Goal: Task Accomplishment & Management: Manage account settings

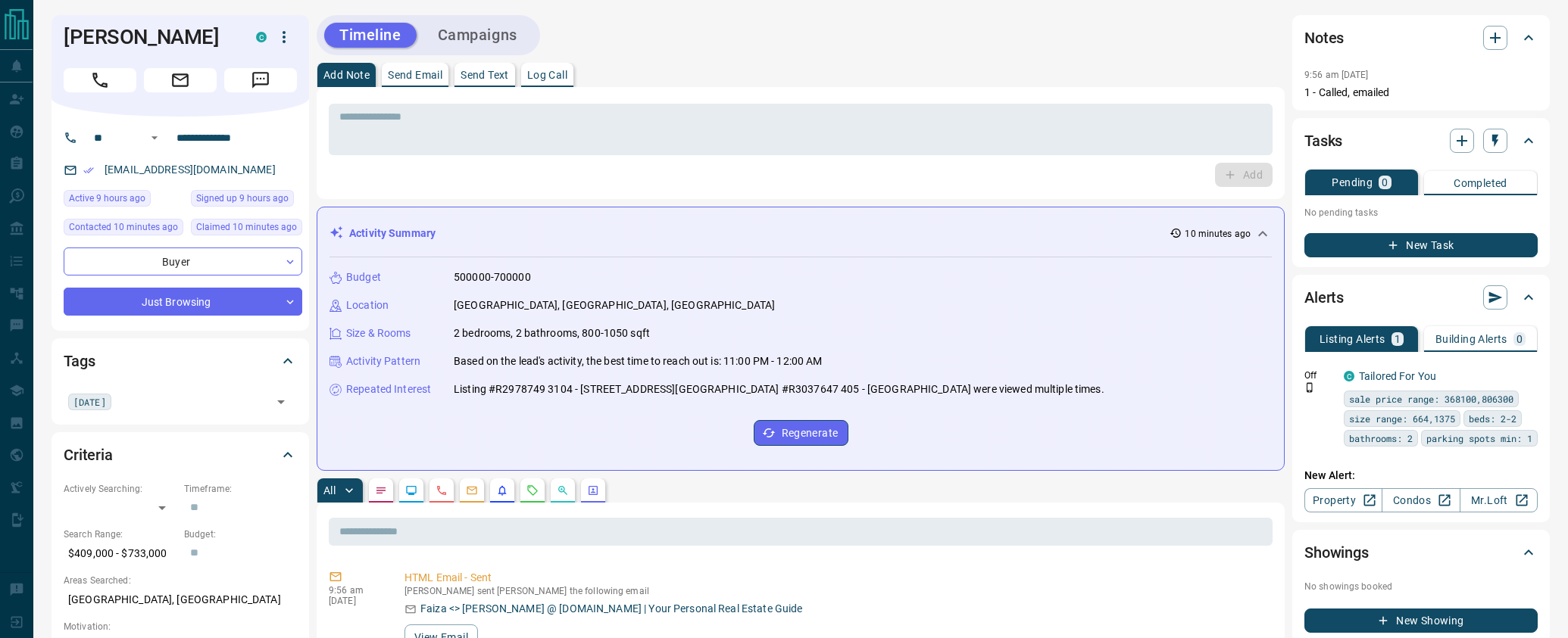
click at [488, 41] on button "Campaigns" at bounding box center [478, 34] width 110 height 25
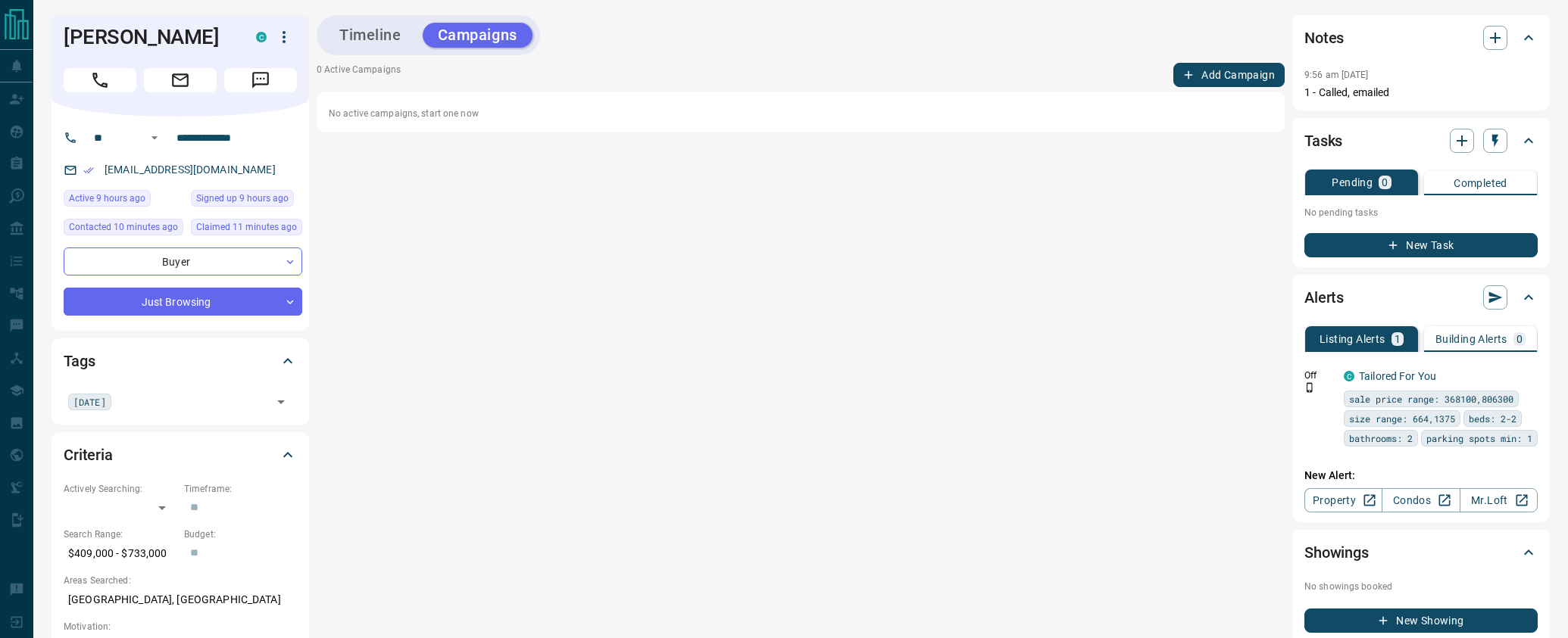
click at [1181, 72] on button "Add Campaign" at bounding box center [1229, 75] width 112 height 24
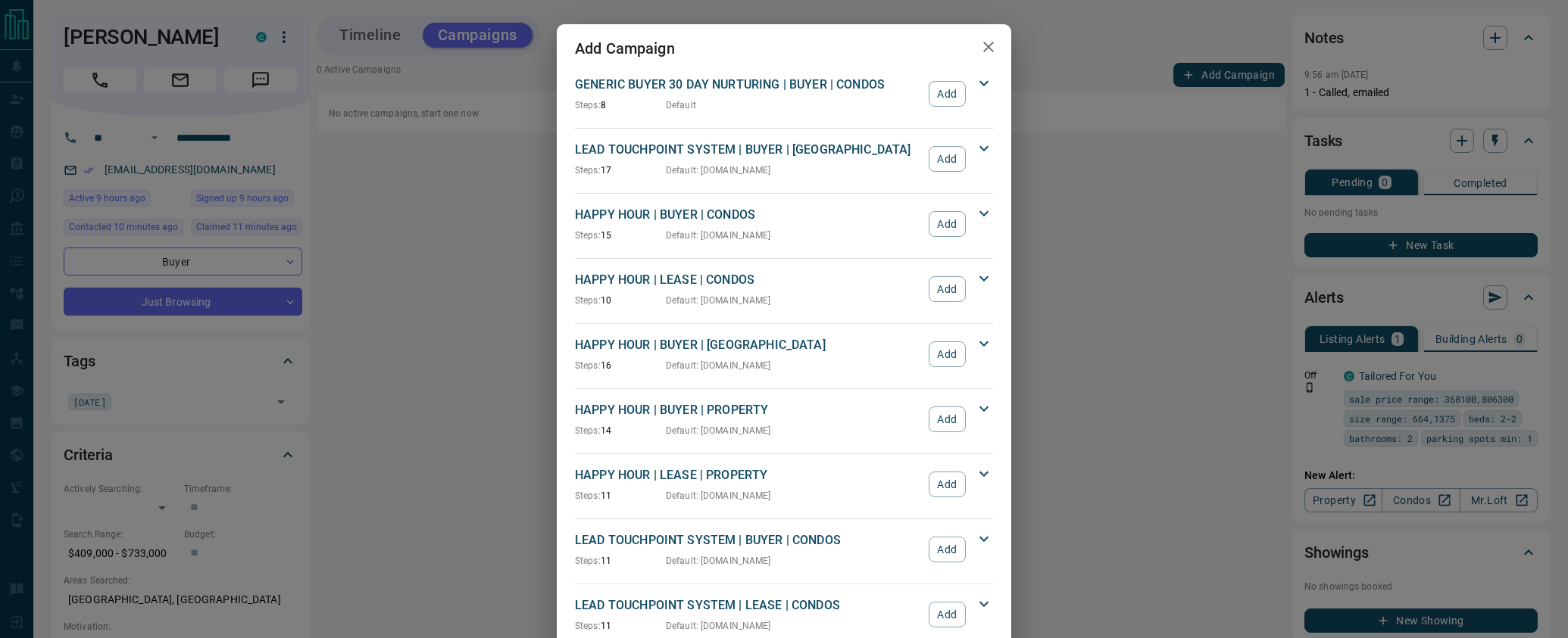
click at [946, 518] on hr at bounding box center [784, 518] width 418 height 1
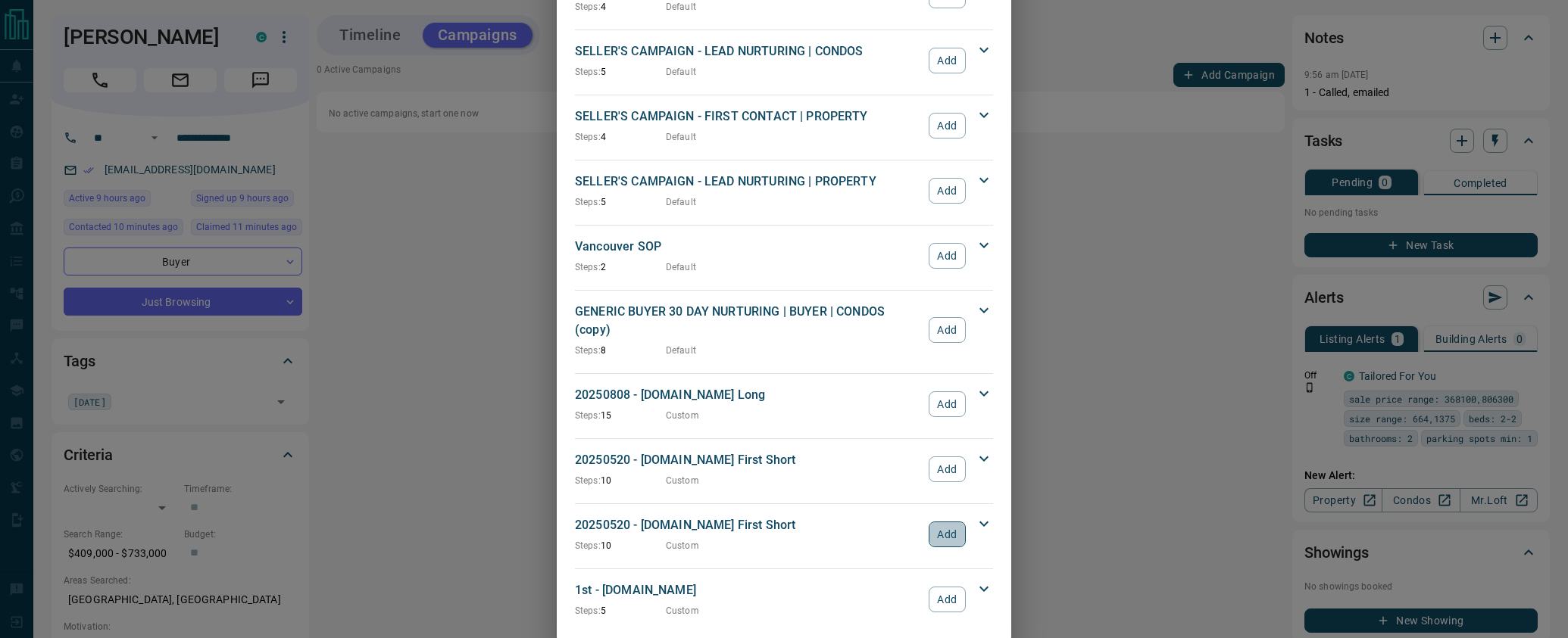
click at [946, 522] on button "Add" at bounding box center [947, 534] width 38 height 26
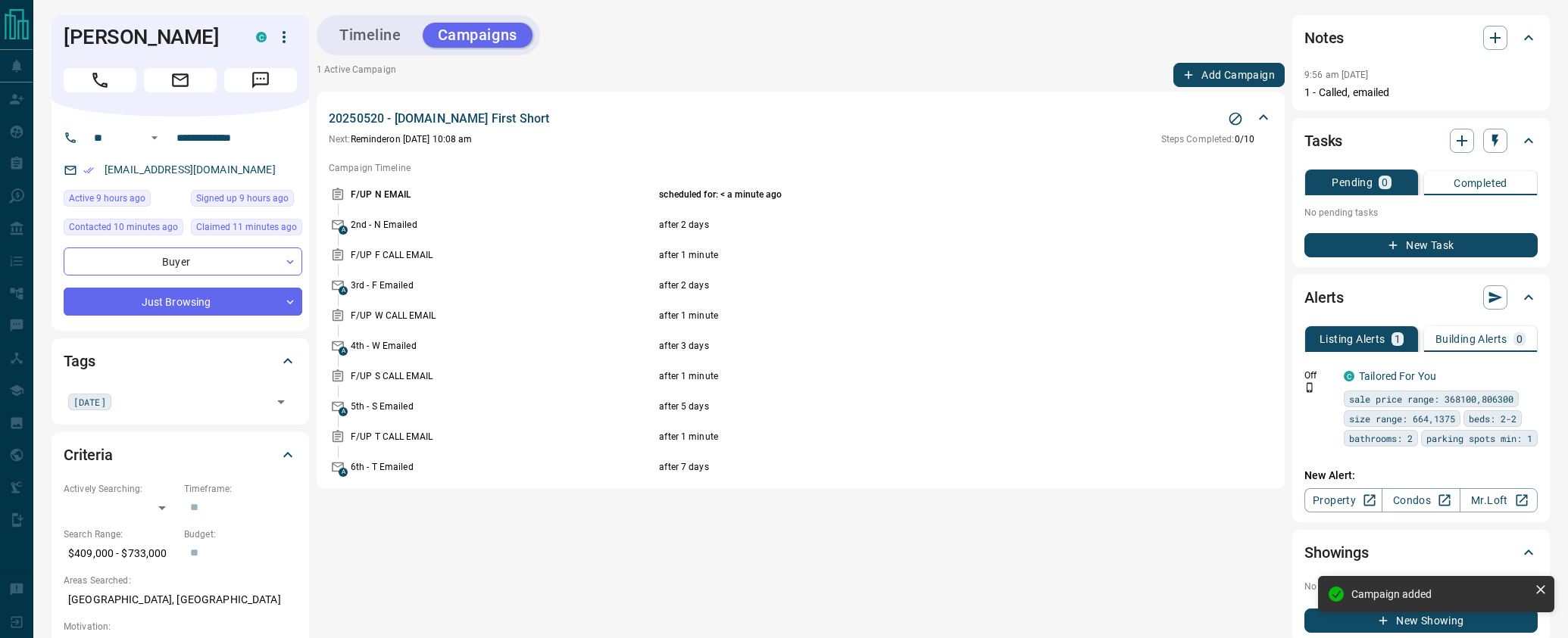
click at [1395, 241] on icon "button" at bounding box center [1392, 245] width 14 height 14
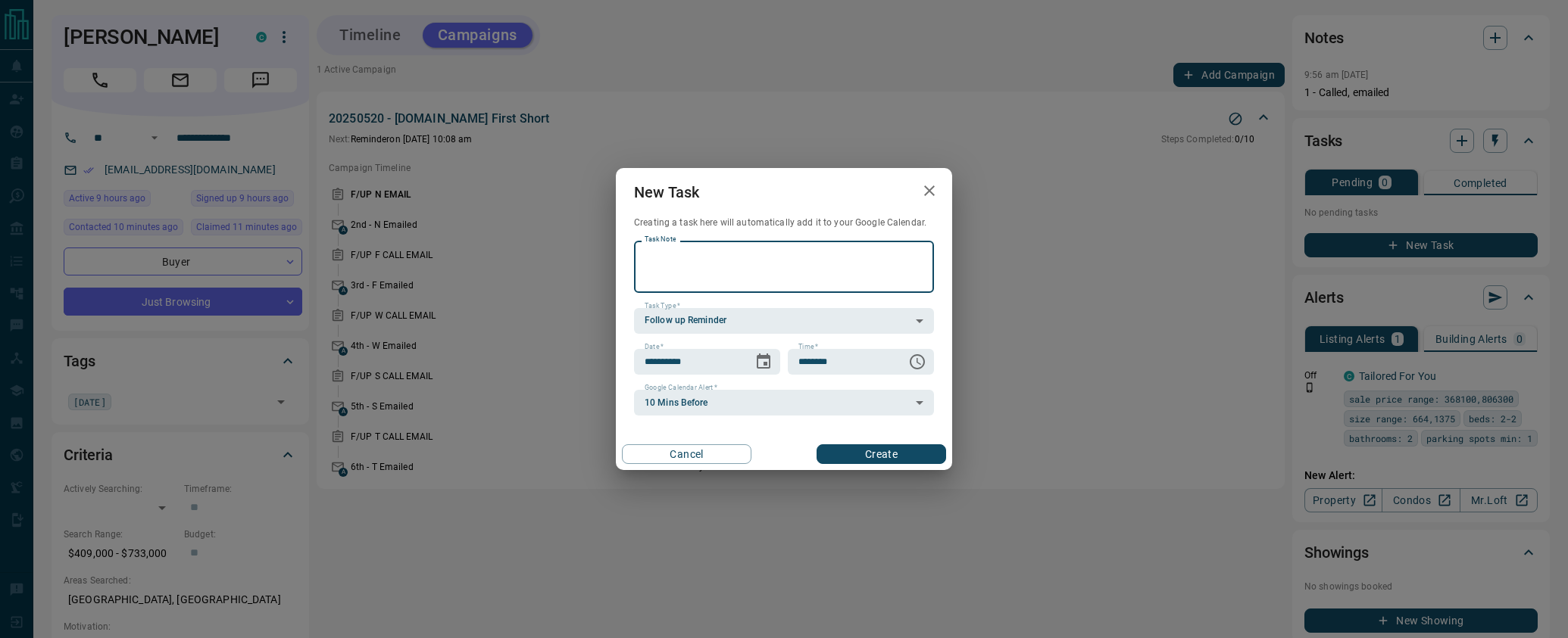
paste textarea "**********"
type textarea "**********"
click at [761, 359] on icon "Choose date, selected date is Aug 17, 2025" at bounding box center [763, 361] width 18 height 18
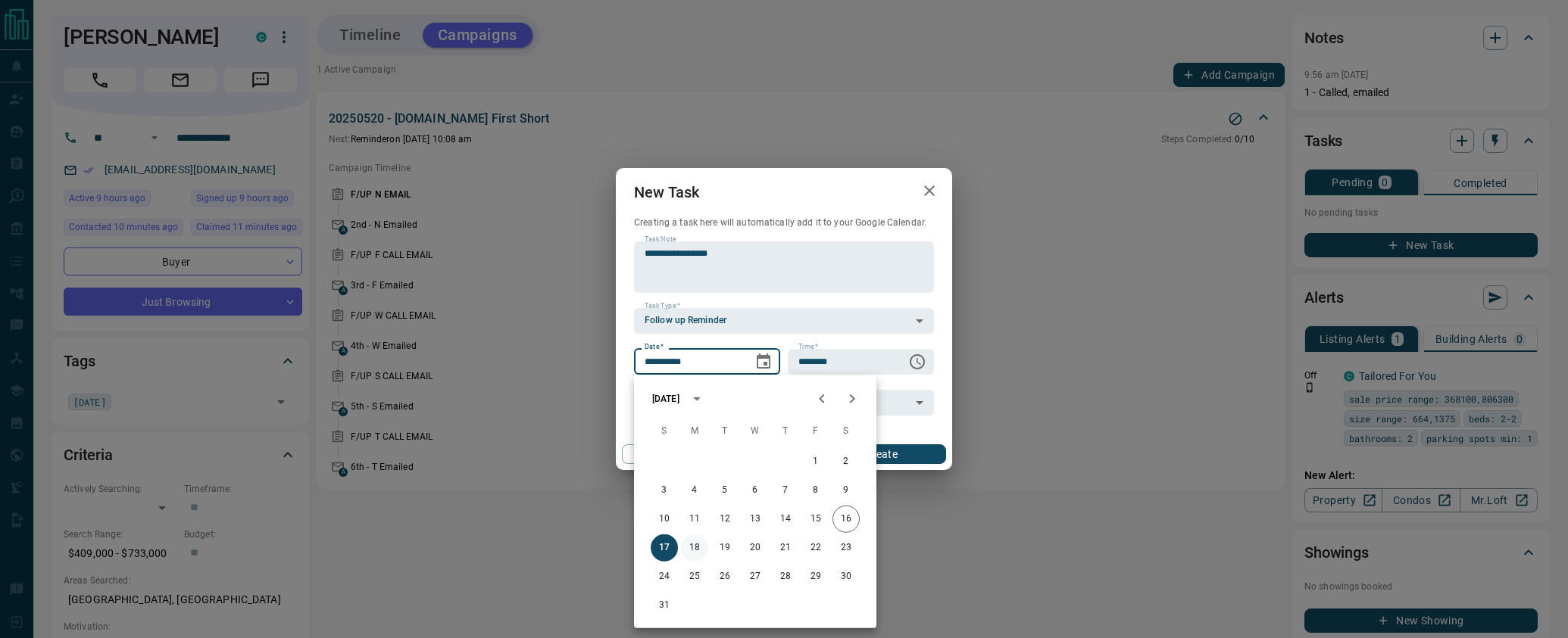
click at [692, 549] on button "18" at bounding box center [694, 548] width 27 height 27
type input "**********"
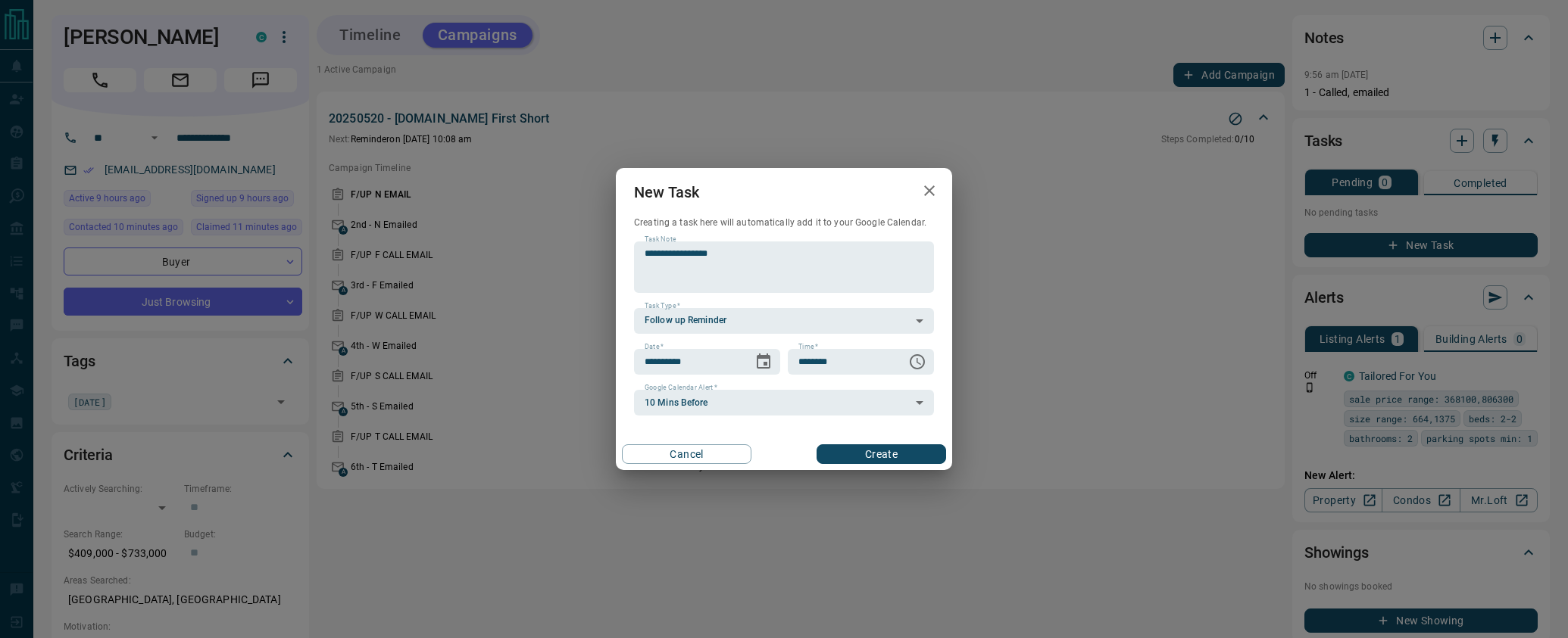
click at [859, 456] on button "Create" at bounding box center [881, 454] width 129 height 20
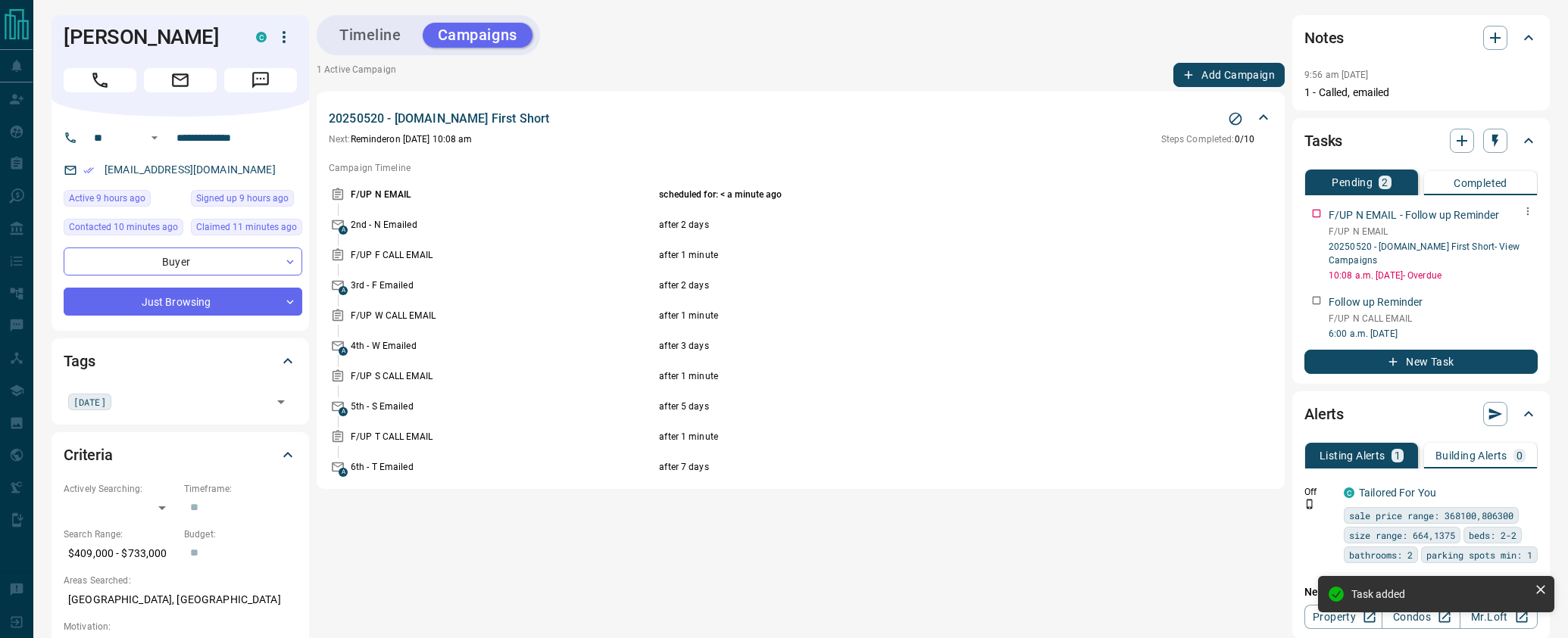
click at [1527, 218] on button "button" at bounding box center [1527, 211] width 20 height 20
click at [1520, 256] on li "Delete" at bounding box center [1504, 262] width 67 height 22
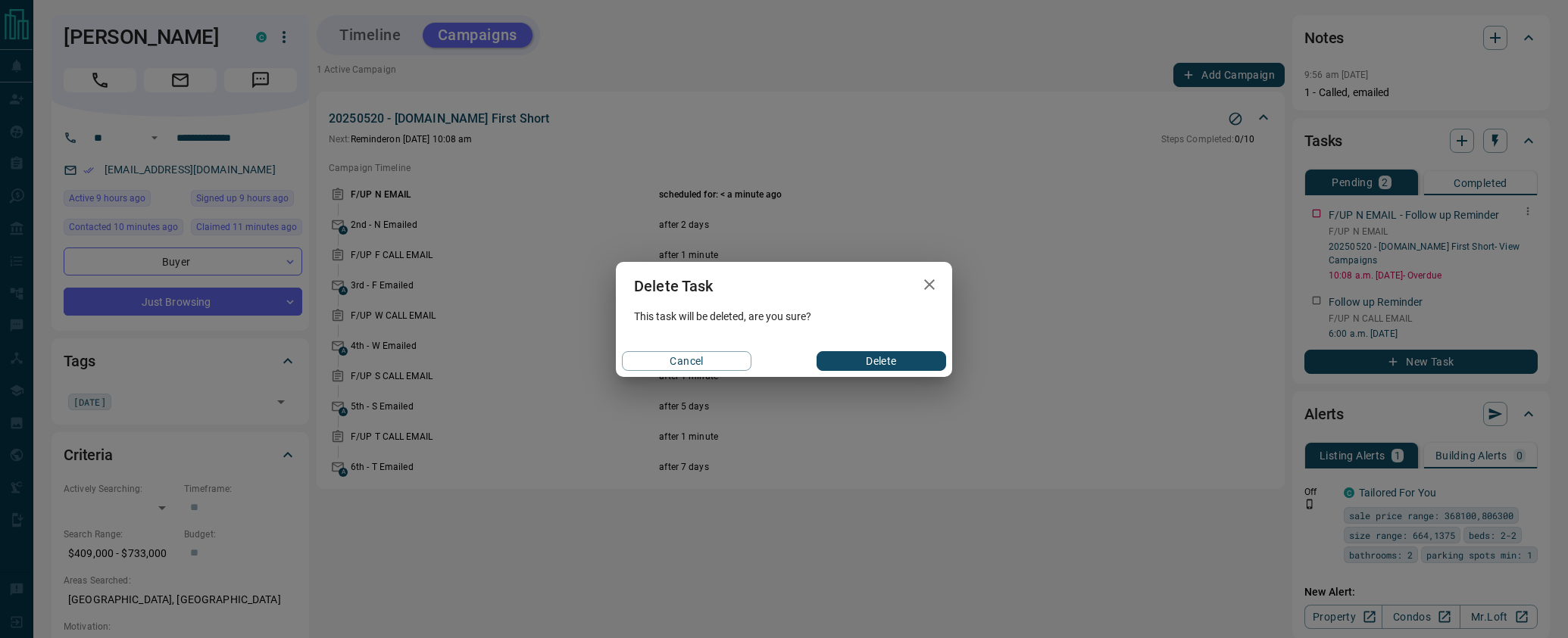
click at [892, 360] on button "Delete" at bounding box center [881, 360] width 129 height 20
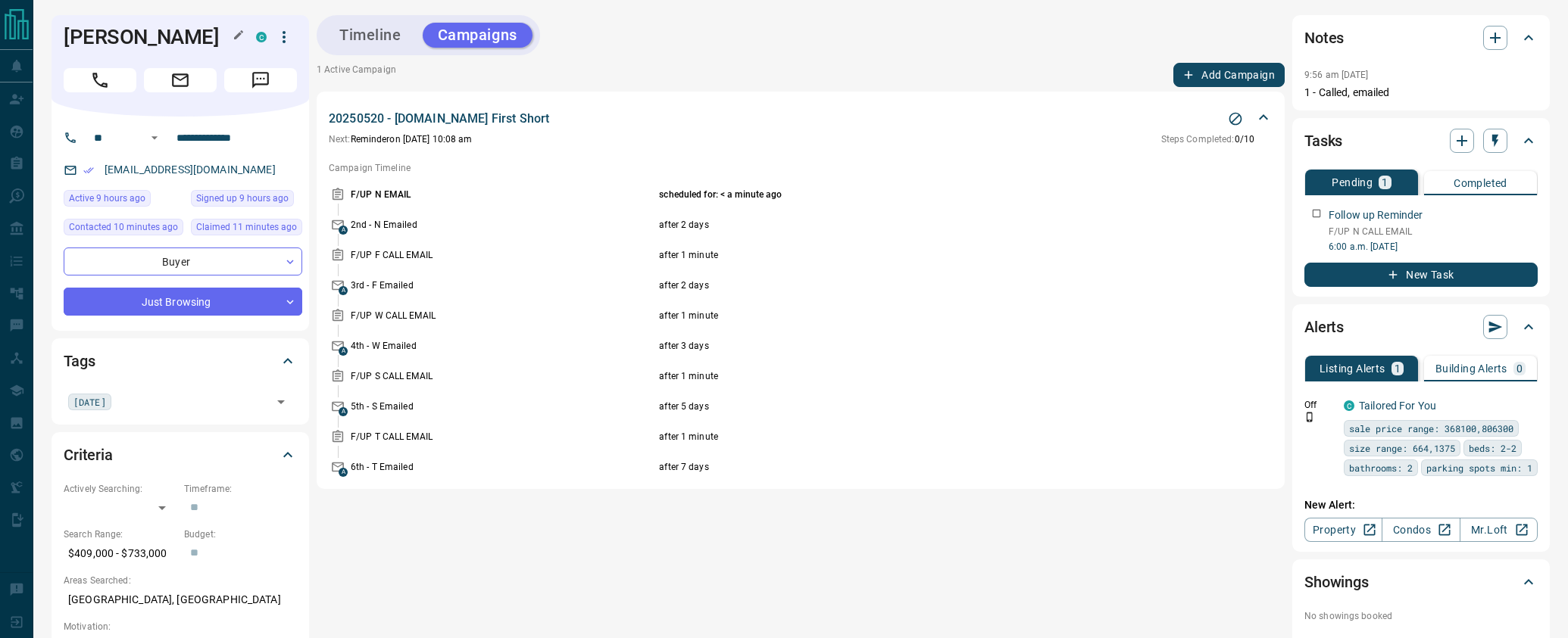
click at [96, 38] on h1 "[PERSON_NAME]" at bounding box center [148, 37] width 170 height 24
click at [94, 38] on h1 "[PERSON_NAME]" at bounding box center [148, 37] width 170 height 24
drag, startPoint x: 94, startPoint y: 38, endPoint x: 139, endPoint y: 37, distance: 45.0
click at [139, 37] on h1 "[PERSON_NAME]" at bounding box center [148, 37] width 170 height 24
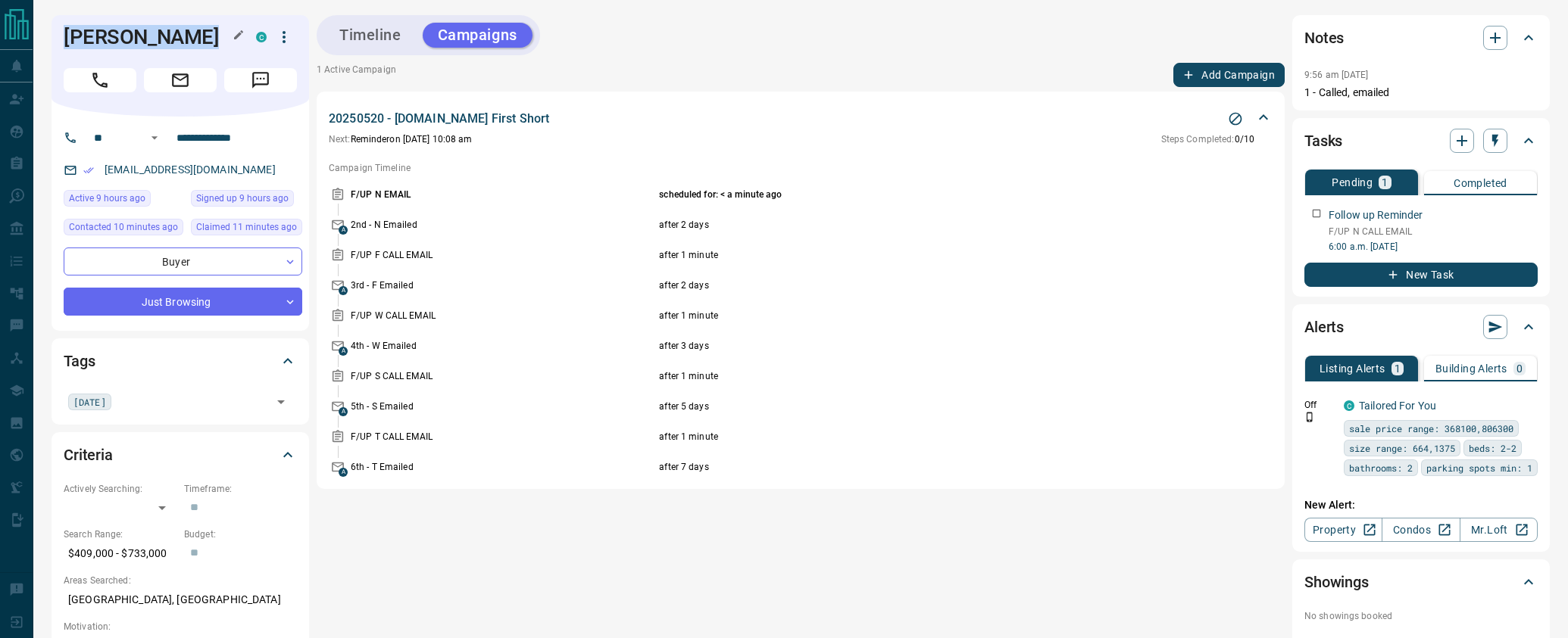
copy div "[PERSON_NAME] C"
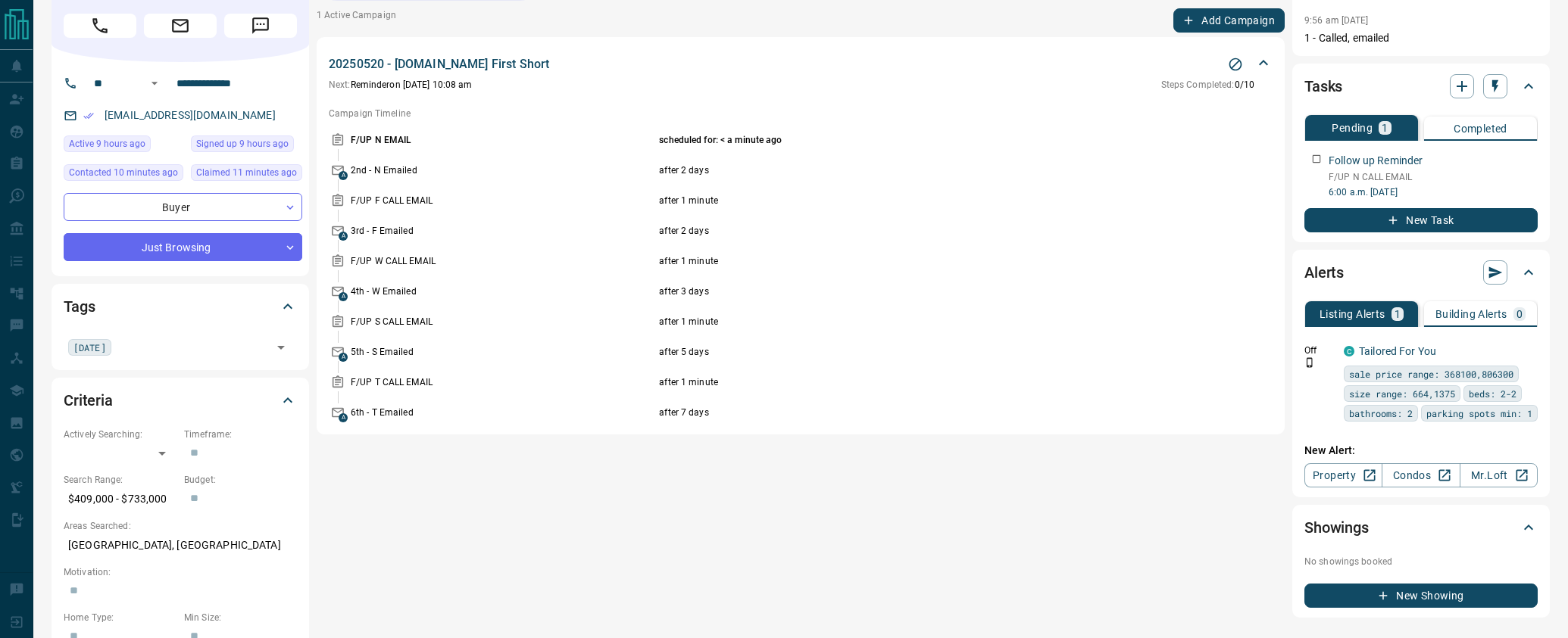
scroll to position [0, 0]
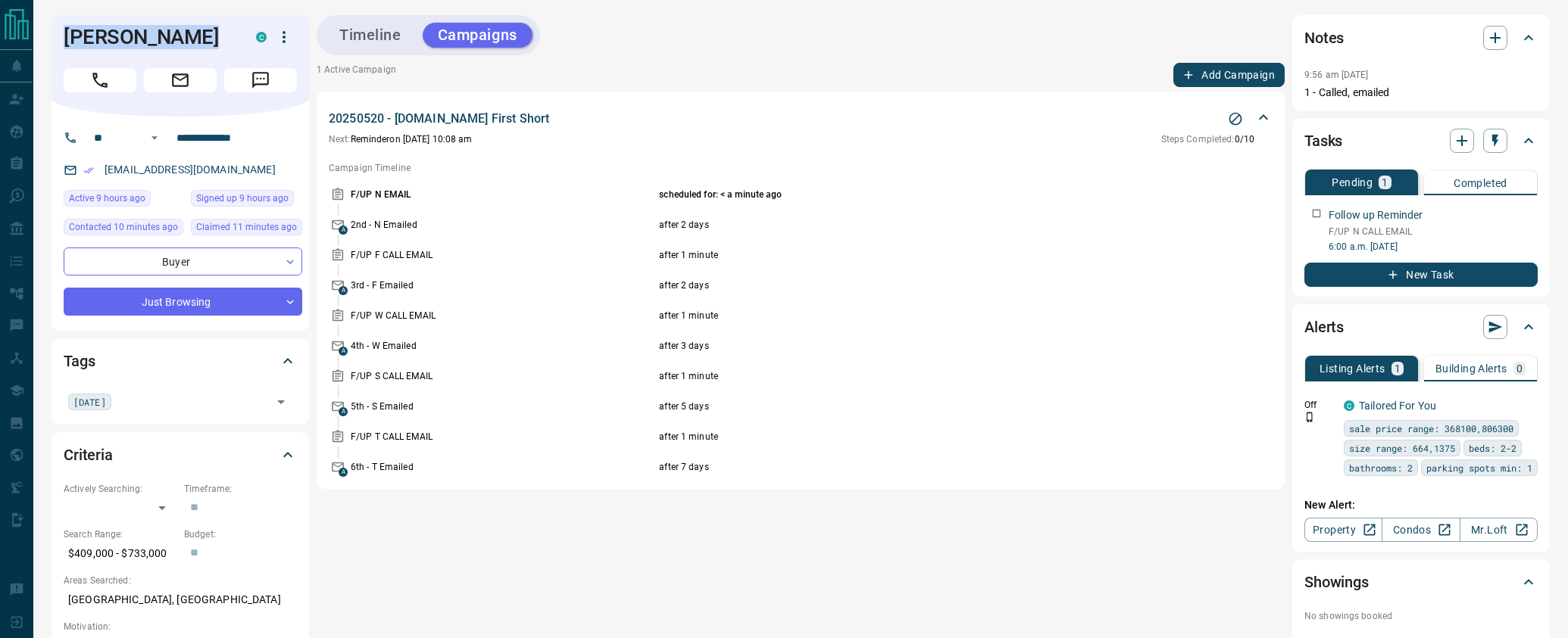
click at [375, 35] on button "Timeline" at bounding box center [370, 34] width 93 height 25
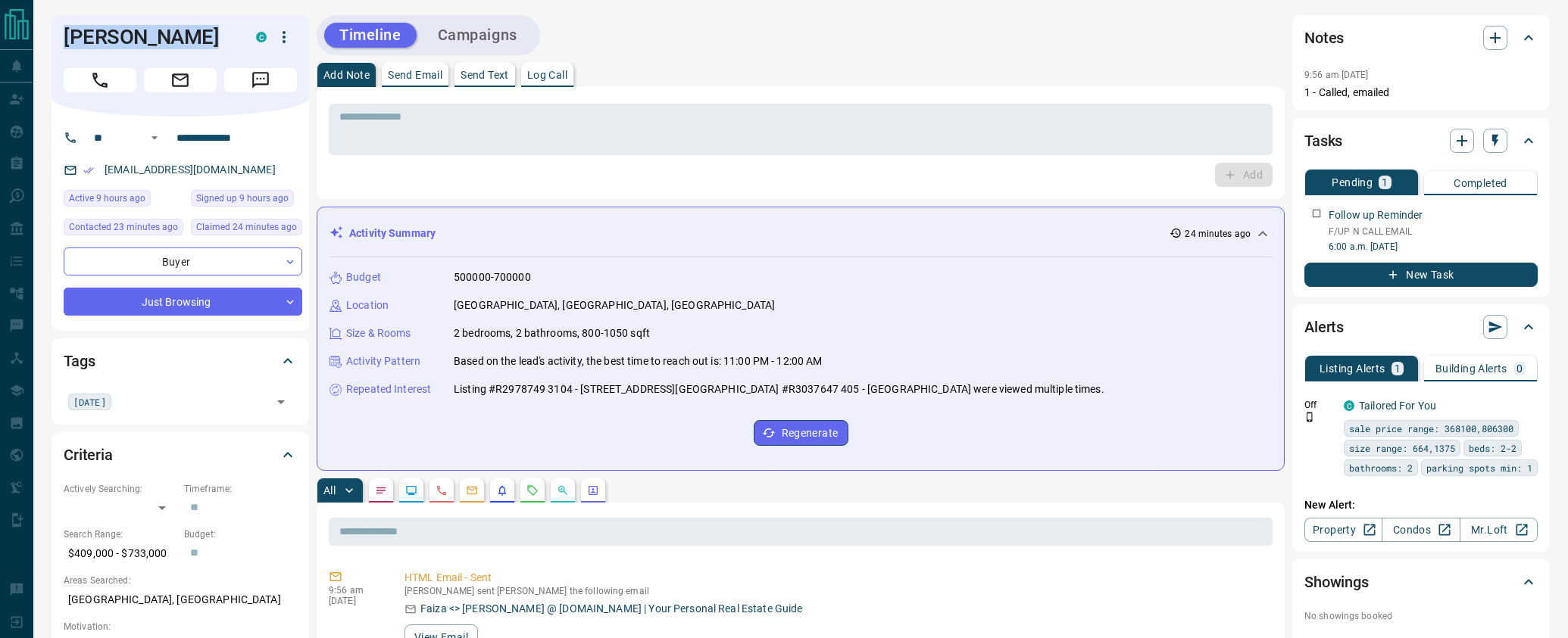
copy div "[PERSON_NAME] C"
click at [1022, 25] on div "Timeline Campaigns" at bounding box center [800, 35] width 968 height 40
